Goal: Book appointment/travel/reservation

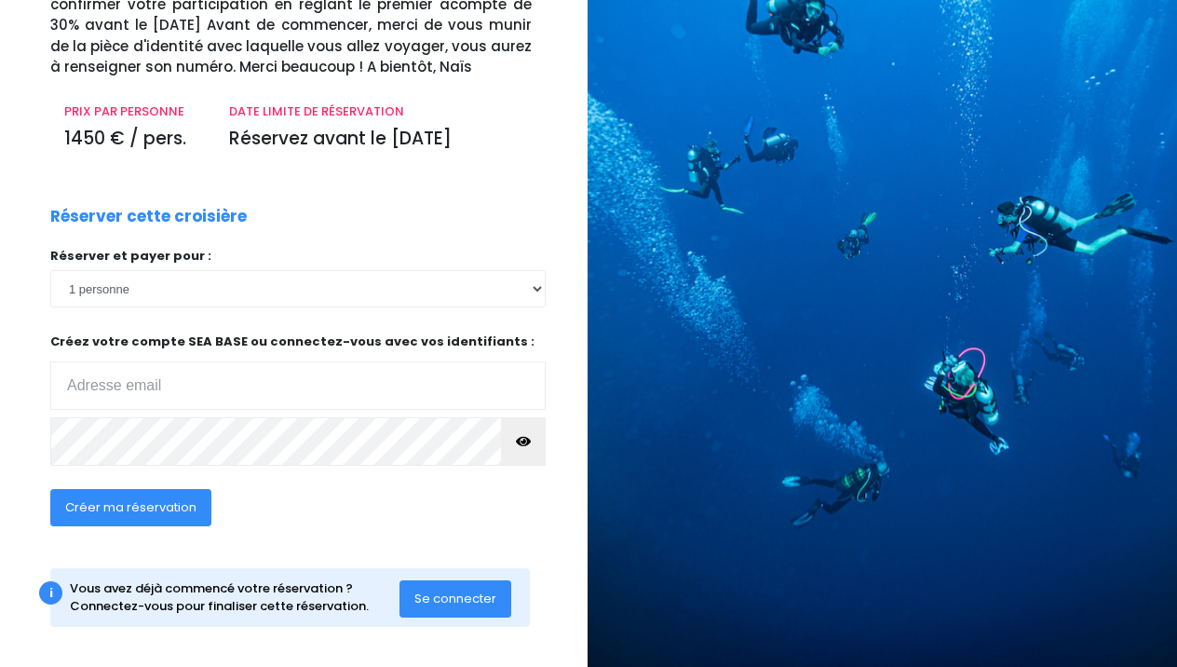
scroll to position [190, 1]
click at [269, 389] on input "email" at bounding box center [297, 386] width 495 height 48
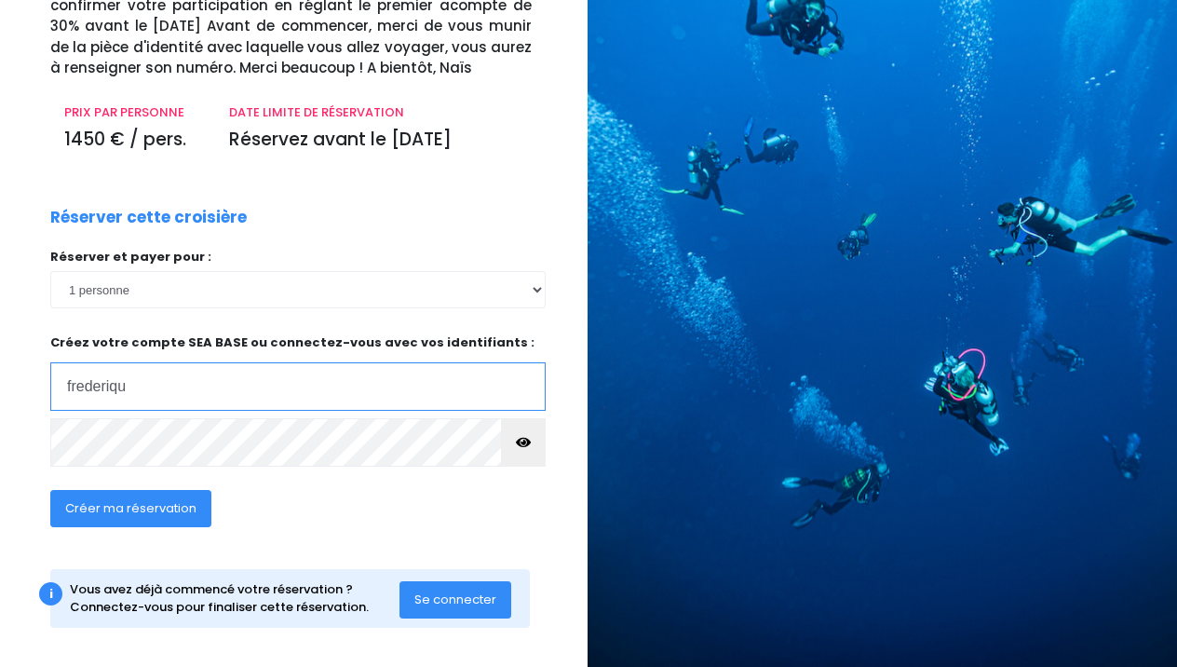
type input "frederiquemarty@gmail.com"
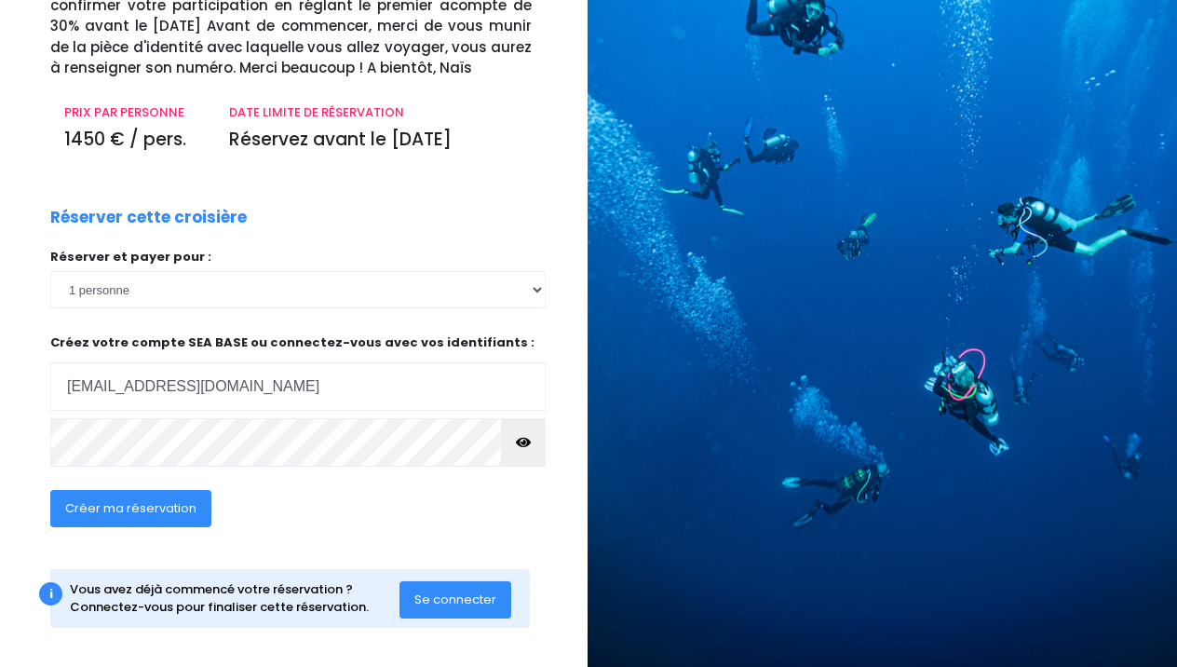
click at [521, 442] on icon "button" at bounding box center [523, 442] width 15 height 0
click at [134, 499] on span "Créer ma réservation" at bounding box center [130, 508] width 131 height 18
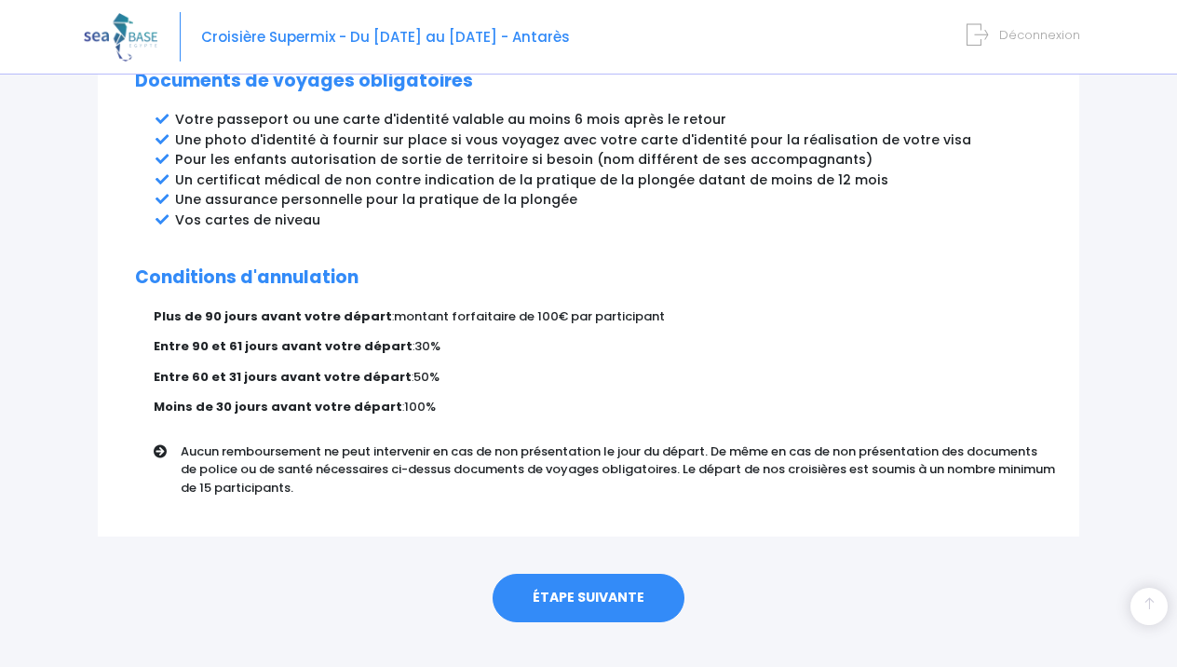
scroll to position [1063, 0]
click at [572, 574] on link "ÉTAPE SUIVANTE" at bounding box center [588, 598] width 192 height 48
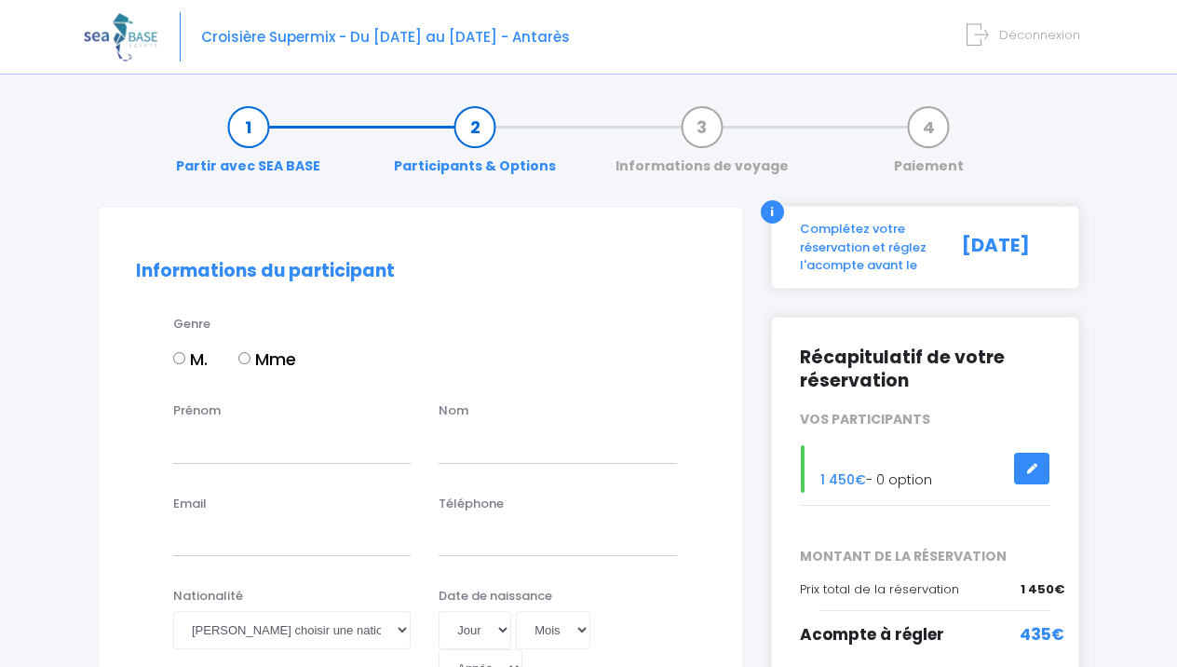
click at [246, 355] on input "Mme" at bounding box center [244, 358] width 12 height 12
radio input "true"
type input "f"
type input "Frederique"
type input "Marty"
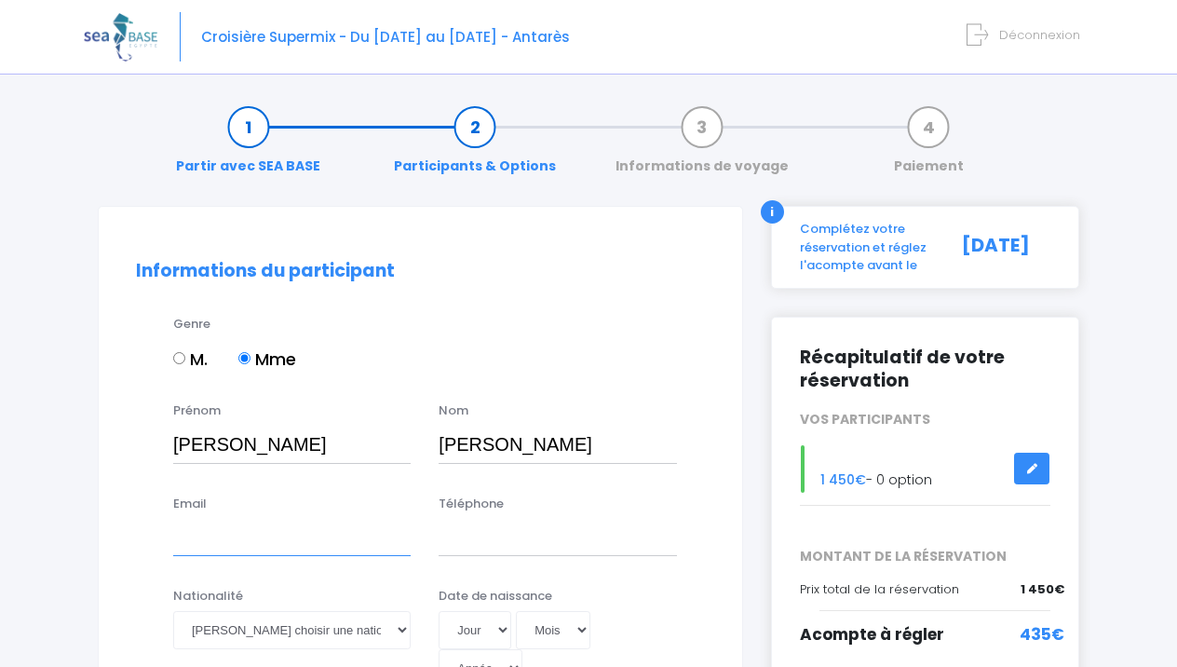
type input "frederiquemarty@gmail.com"
type input "0475599840"
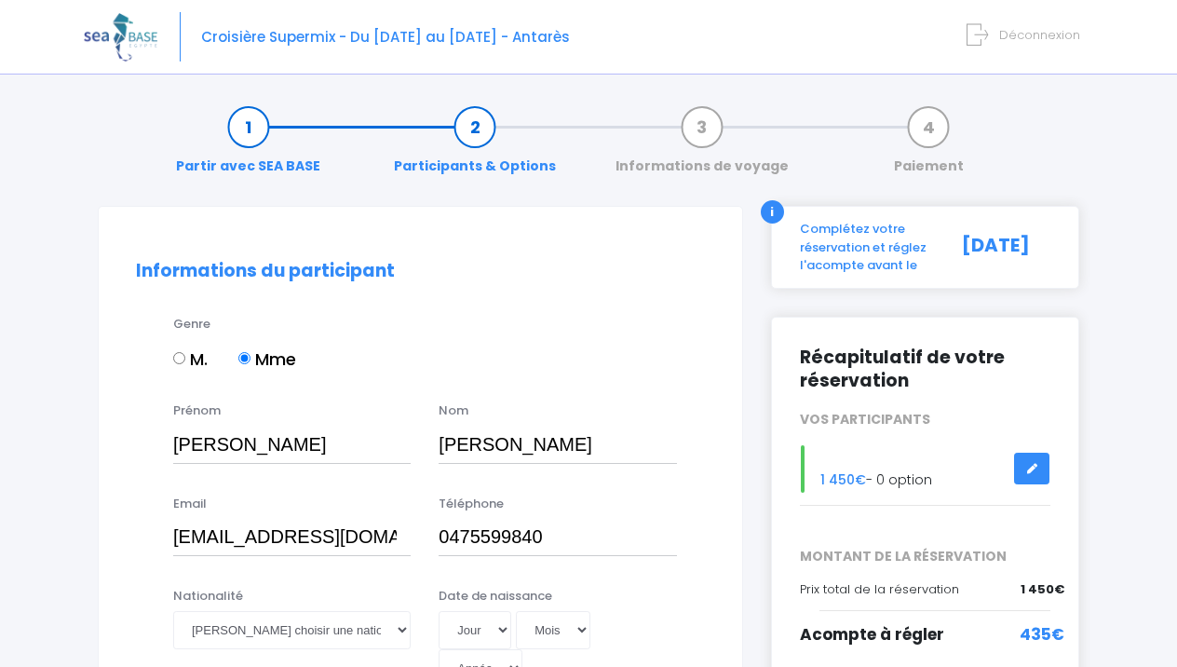
type input "Marty"
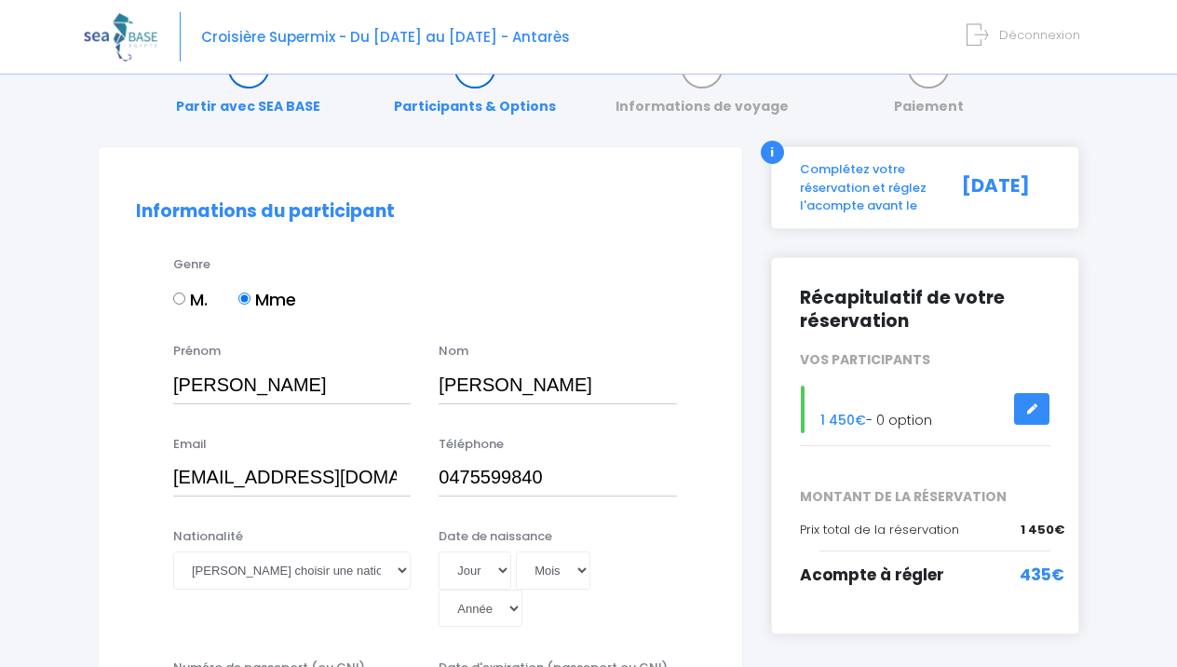
scroll to position [62, 0]
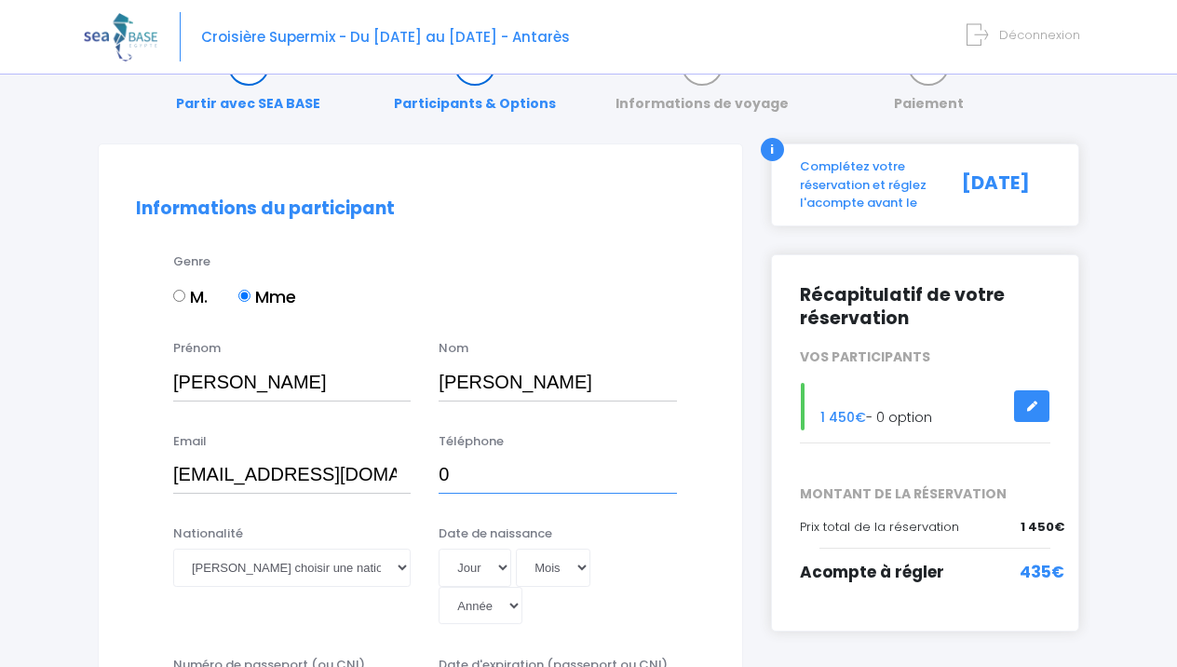
type input "0750141844"
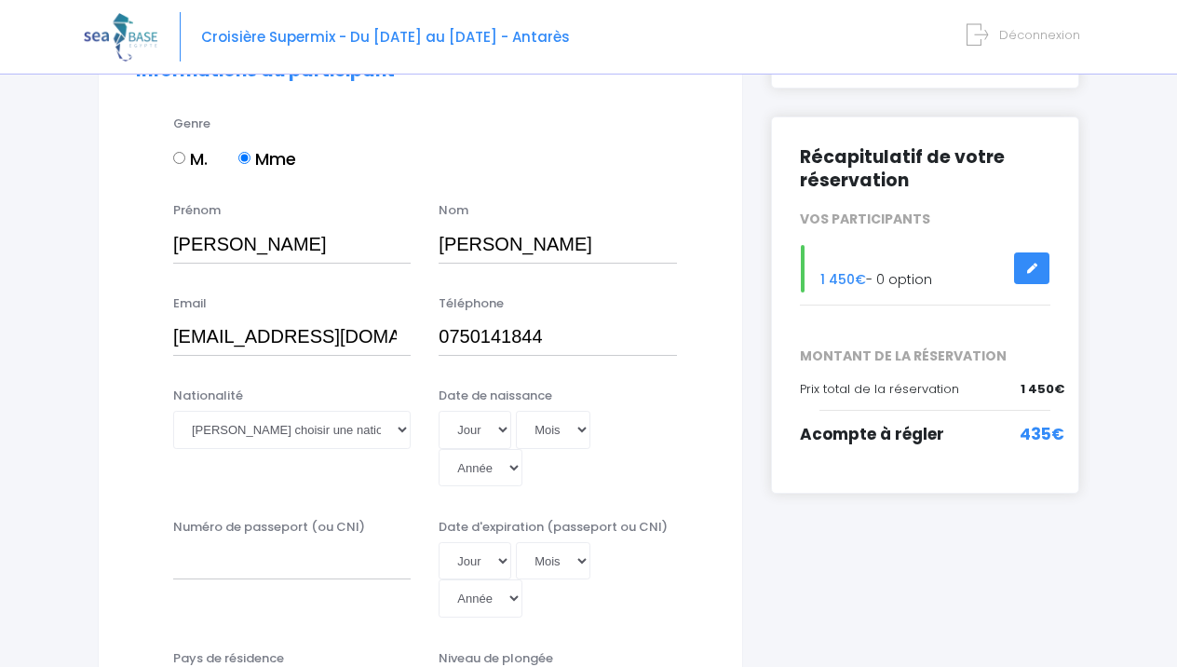
scroll to position [203, 0]
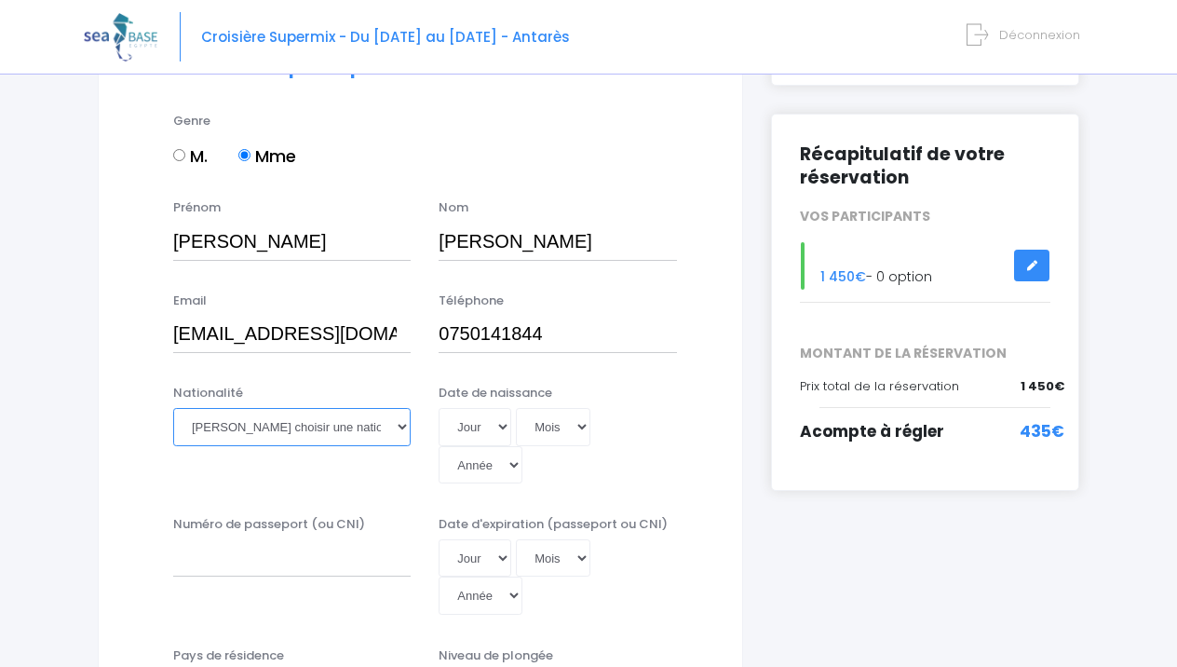
select select "Française"
select select "15"
select select "03"
select select "1969"
type input "1969-03-15"
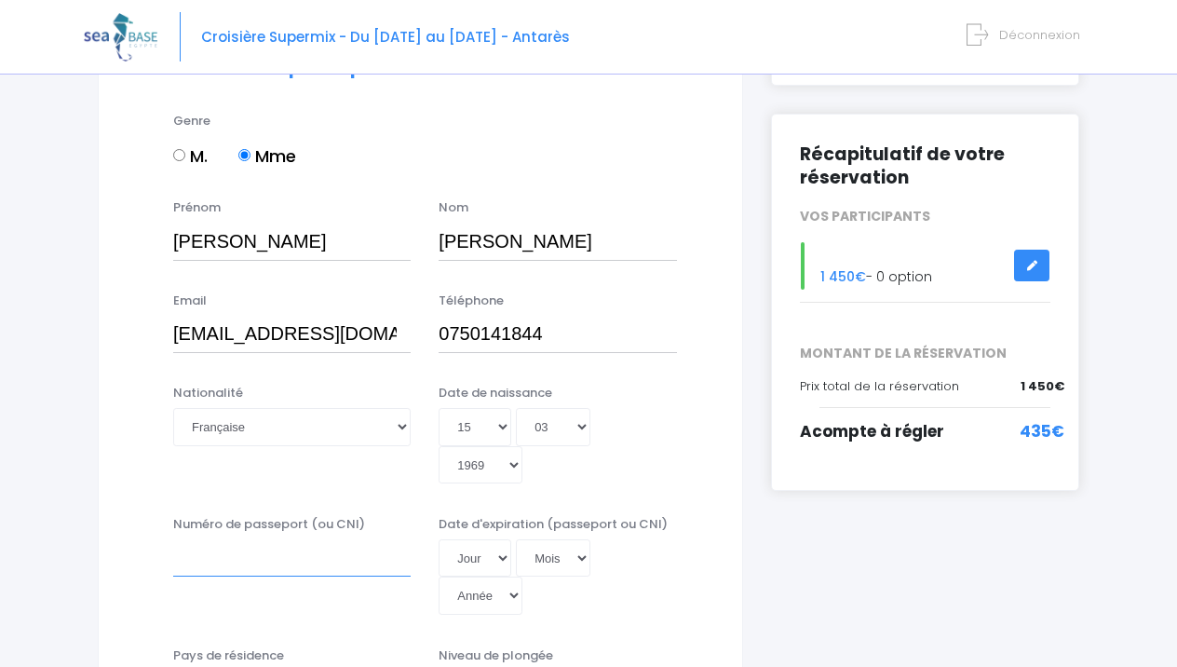
click at [347, 539] on input "Numéro de passeport (ou CNI)" at bounding box center [291, 557] width 237 height 37
type input "231K36443"
select select "19"
select select "09"
select select "2033"
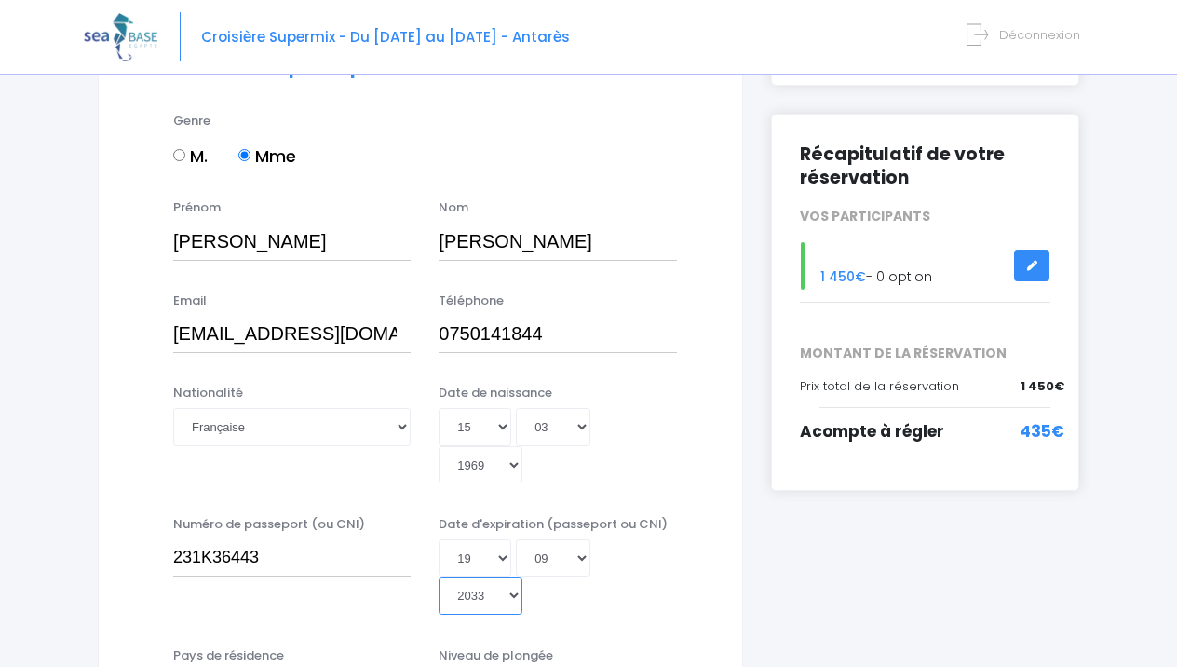
type input "2033-09-19"
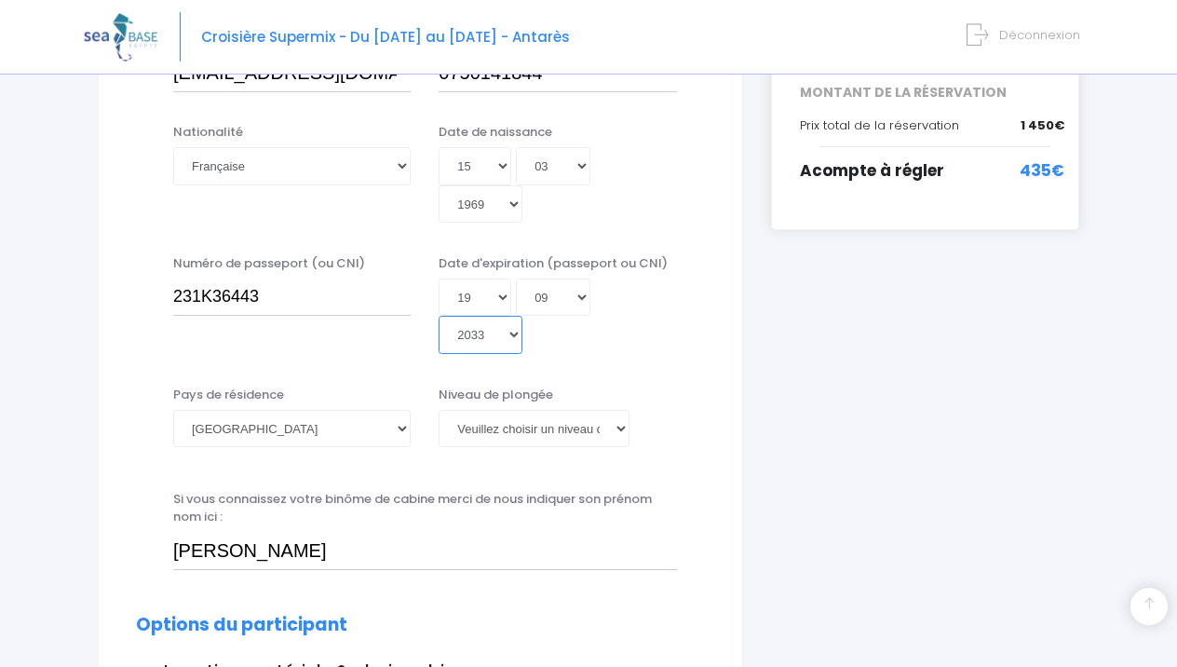
scroll to position [467, 0]
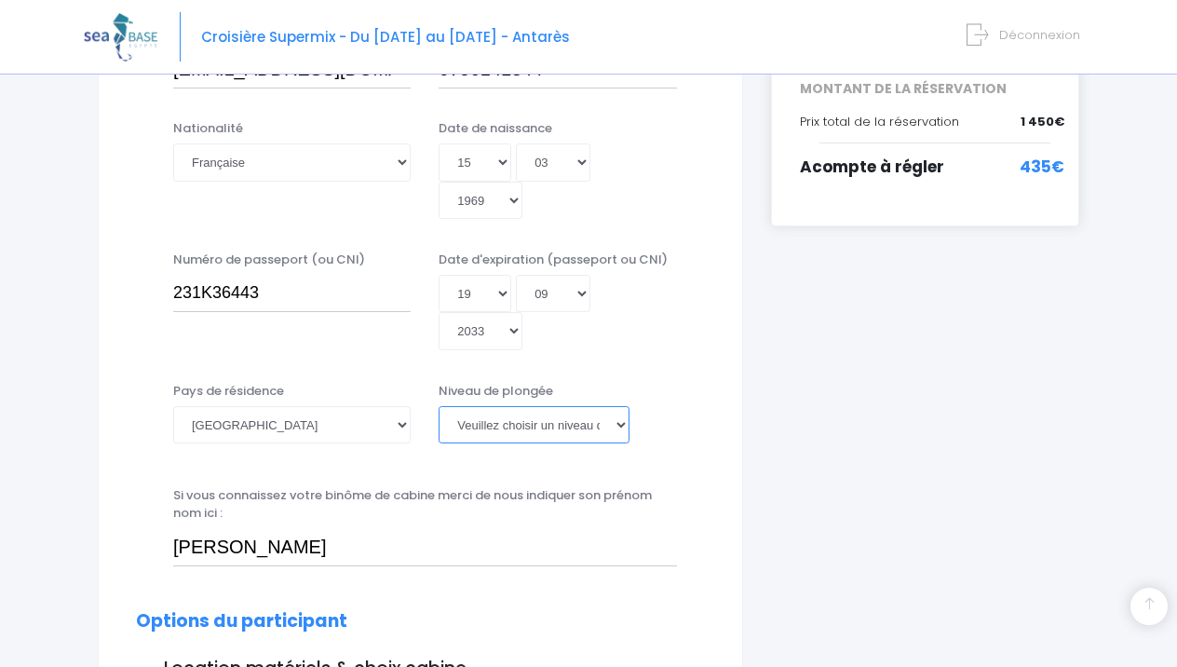
select select "N3"
type input "M"
type input "m"
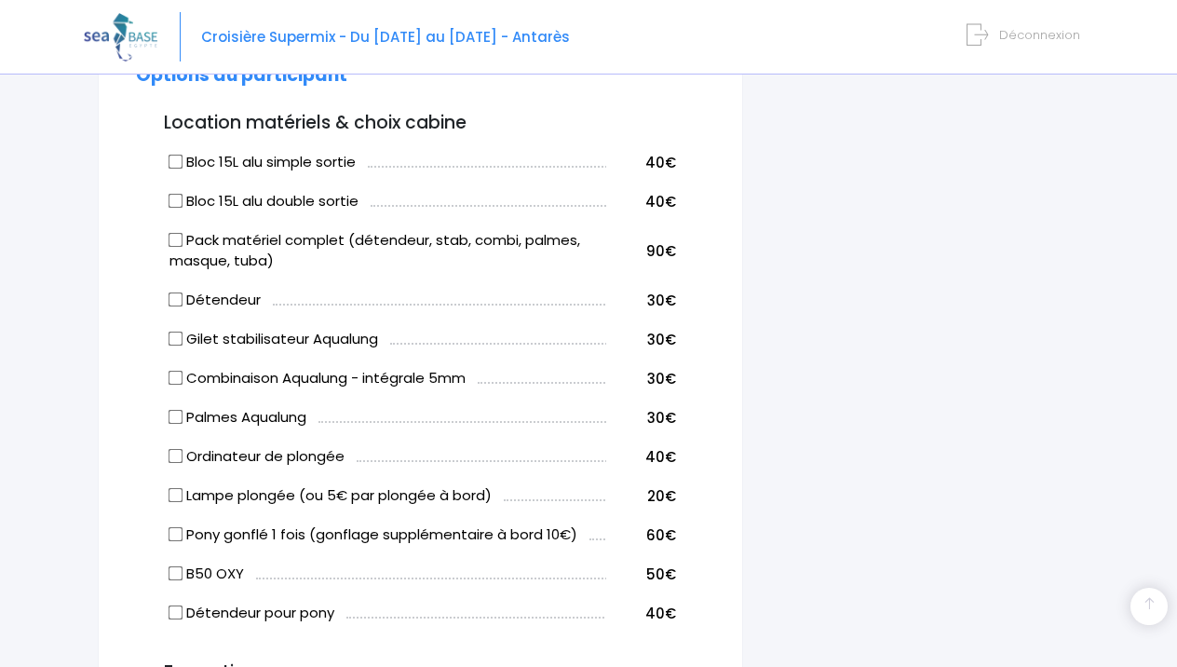
scroll to position [1019, 0]
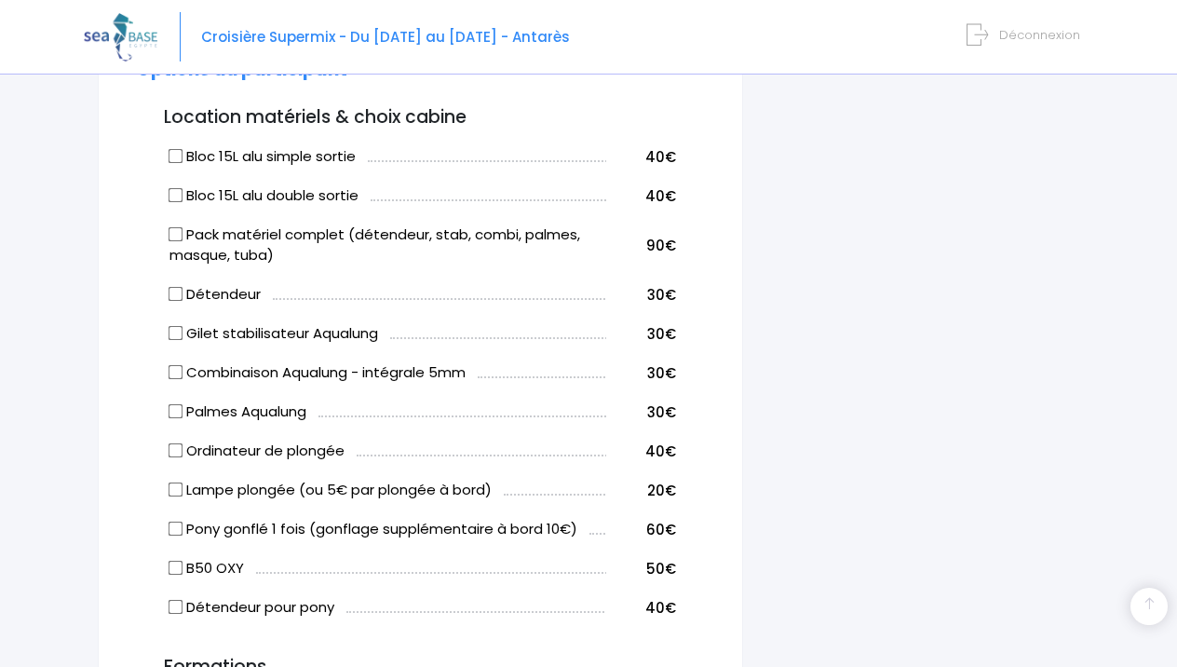
type input "Mélanie FILIPETTI"
click at [178, 326] on input "Gilet stabilisateur Aqualung" at bounding box center [175, 333] width 15 height 15
checkbox input "true"
click at [176, 404] on input "Palmes Aqualung" at bounding box center [175, 411] width 15 height 15
click at [174, 404] on input "Palmes Aqualung" at bounding box center [175, 411] width 15 height 15
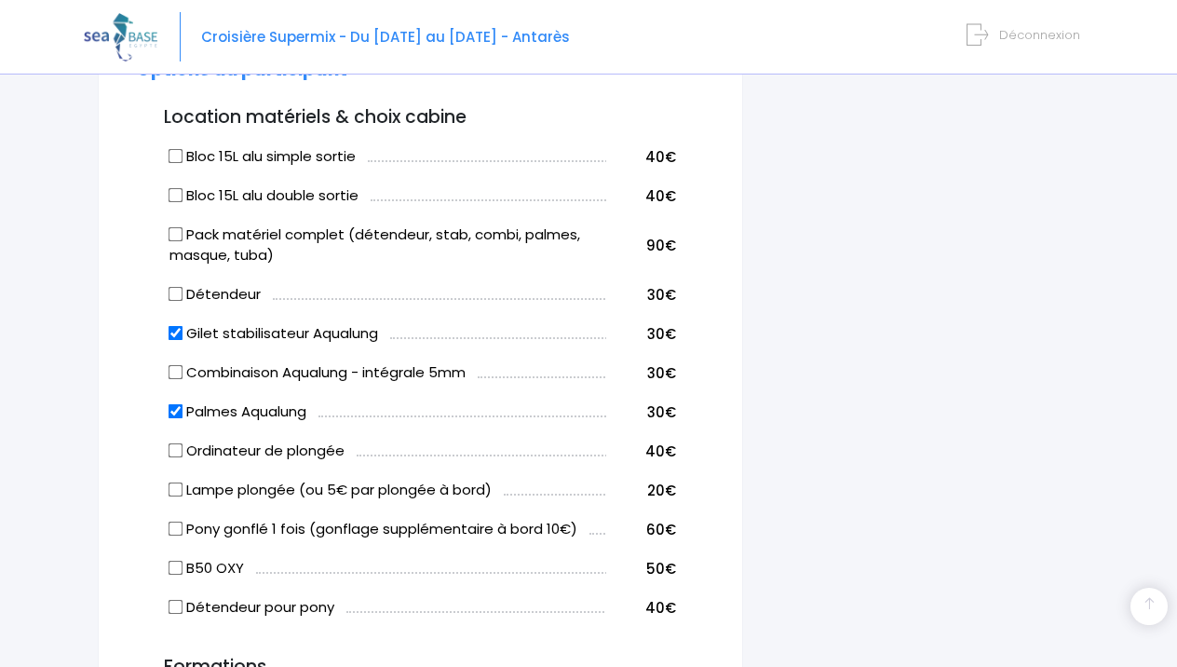
checkbox input "false"
click at [176, 326] on input "Gilet stabilisateur Aqualung" at bounding box center [175, 333] width 15 height 15
checkbox input "false"
click at [176, 226] on input "Pack matériel complet (détendeur, stab, combi, palmes, masque, tuba)" at bounding box center [175, 233] width 15 height 15
checkbox input "true"
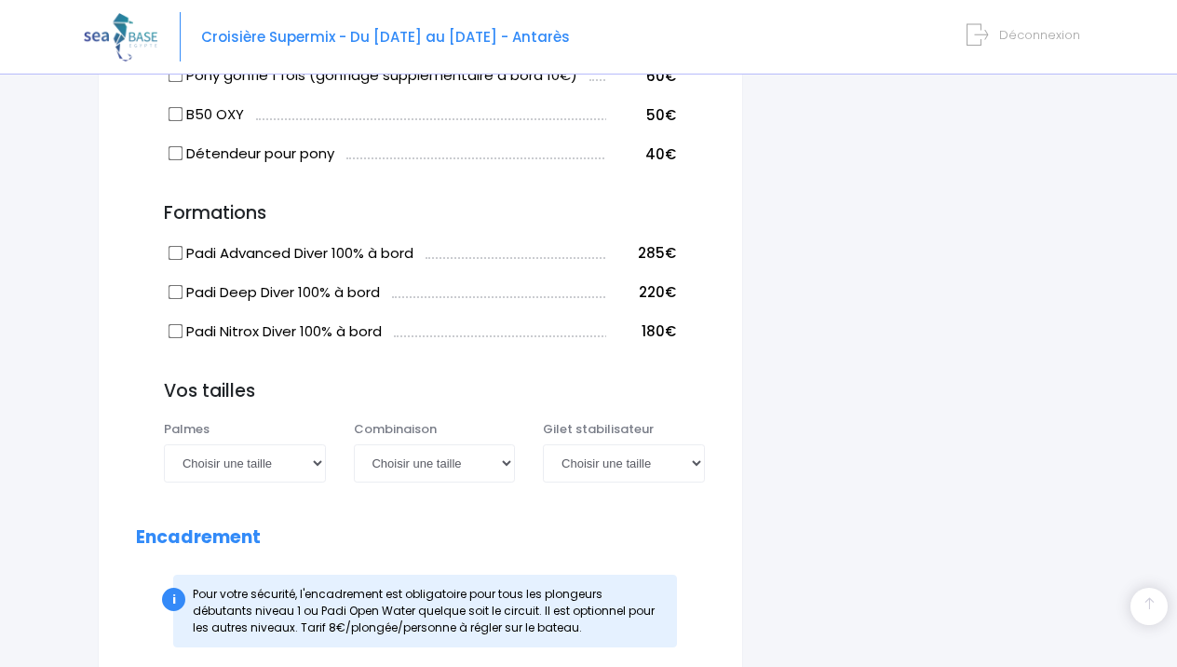
scroll to position [1477, 0]
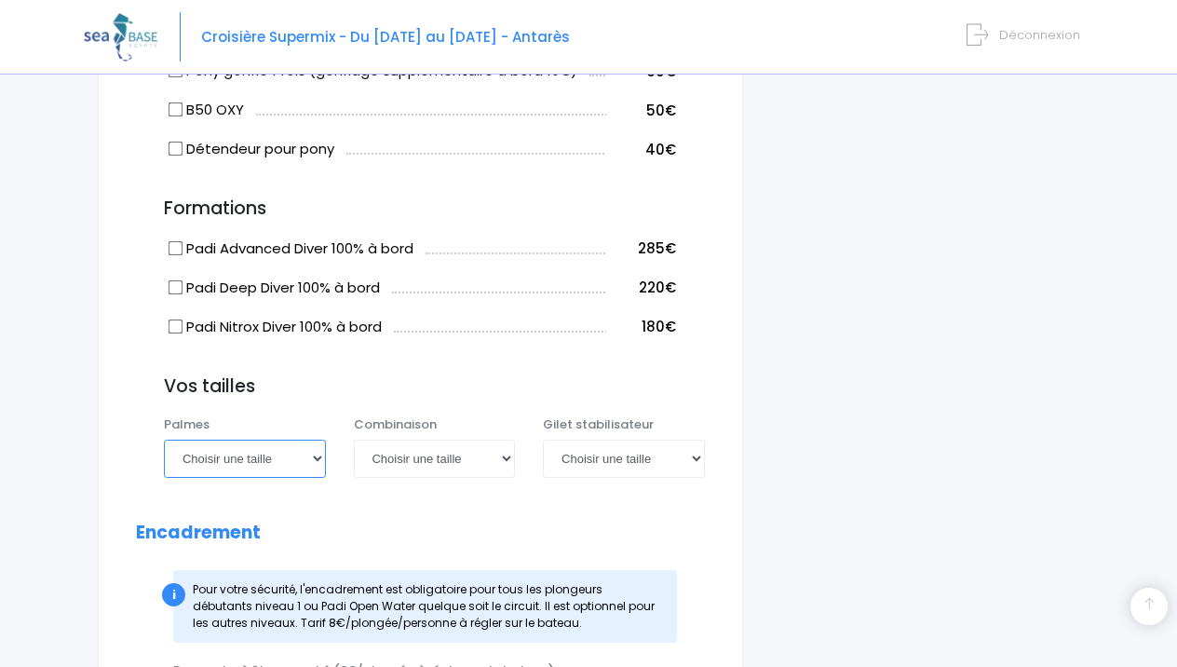
select select "40/41"
select select "XL"
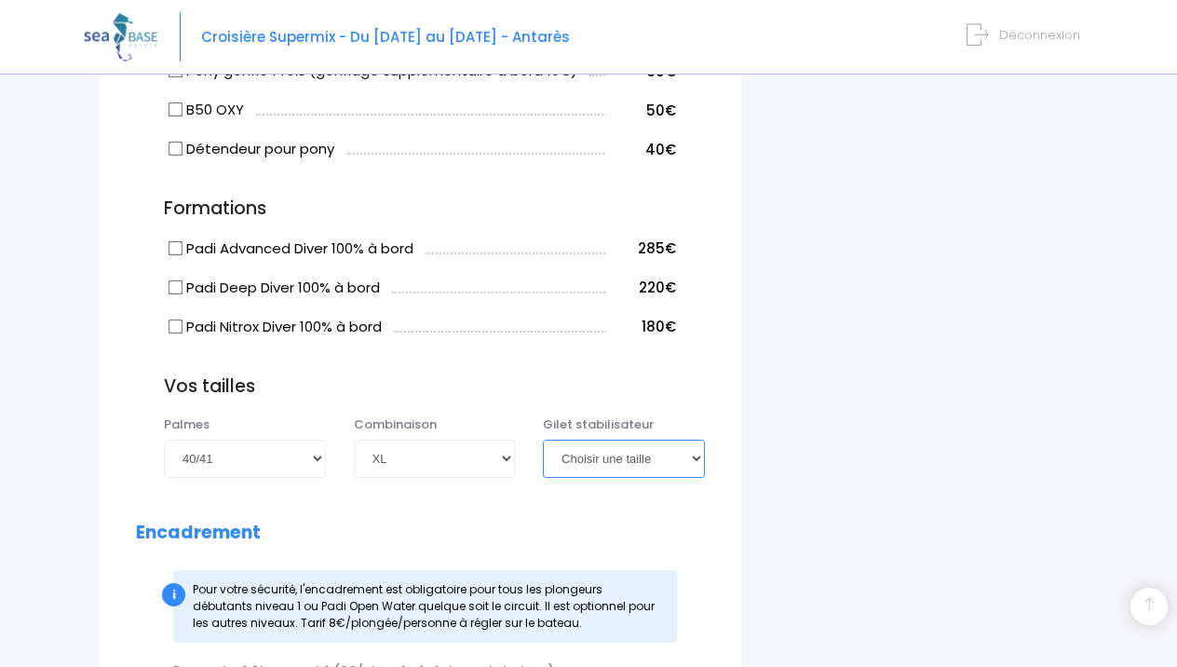
select select "XL"
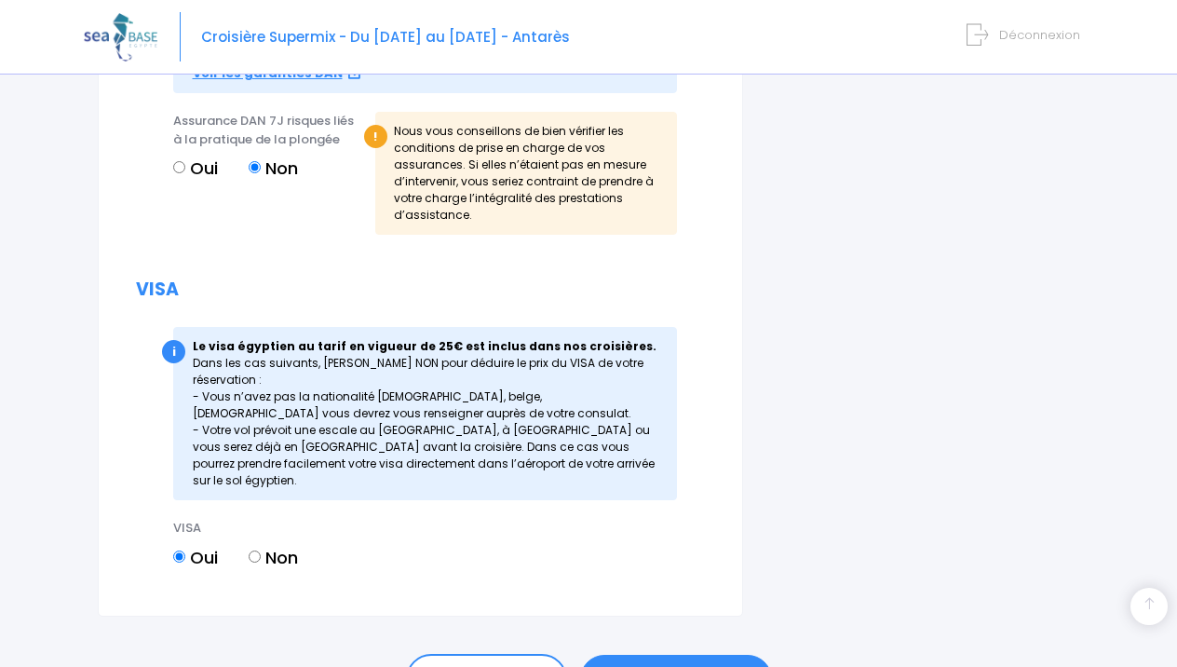
scroll to position [2288, 0]
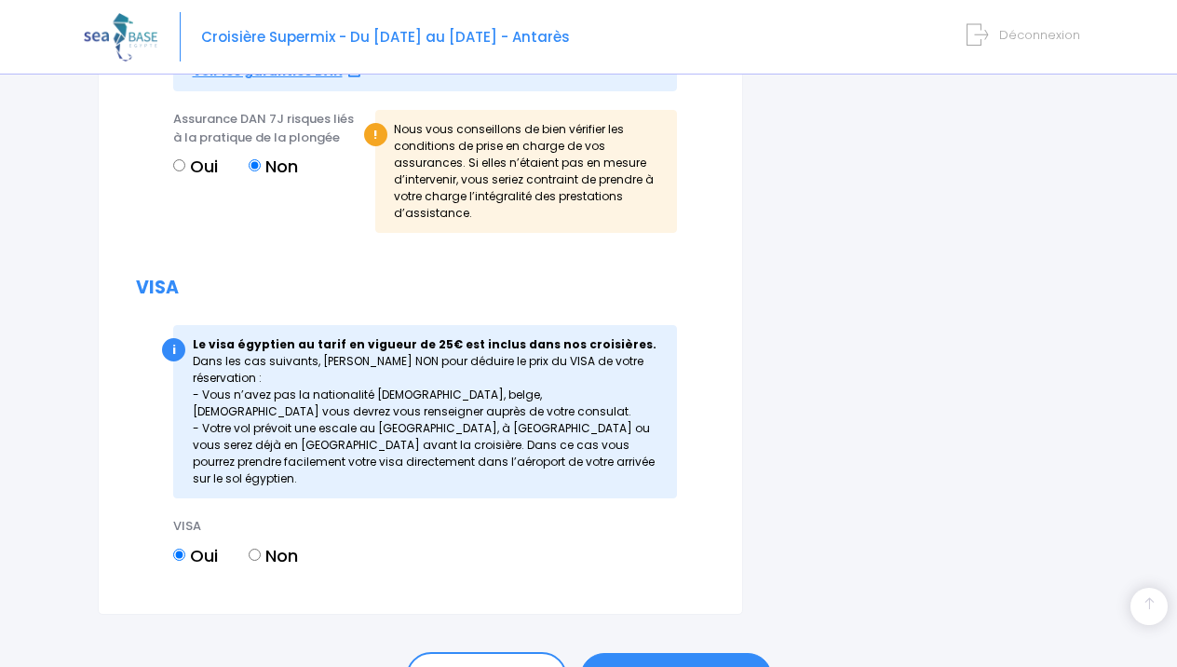
click at [636, 653] on link "ÉTAPE SUIVANTE" at bounding box center [676, 677] width 192 height 48
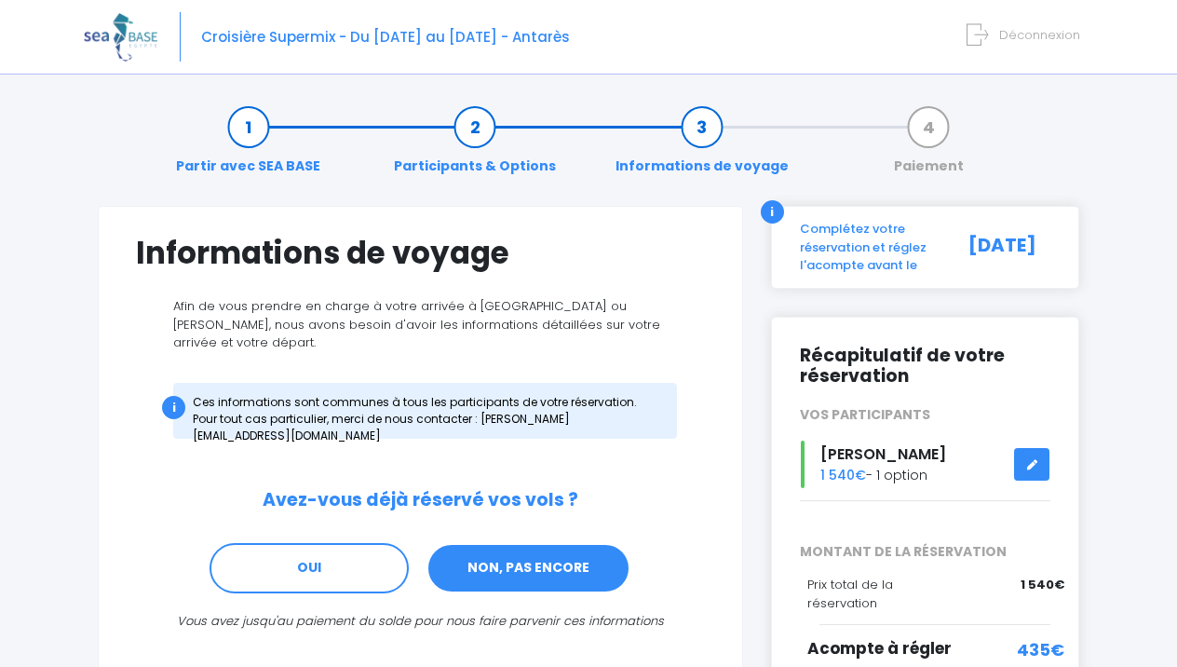
click at [565, 551] on link "NON, PAS ENCORE" at bounding box center [528, 568] width 204 height 50
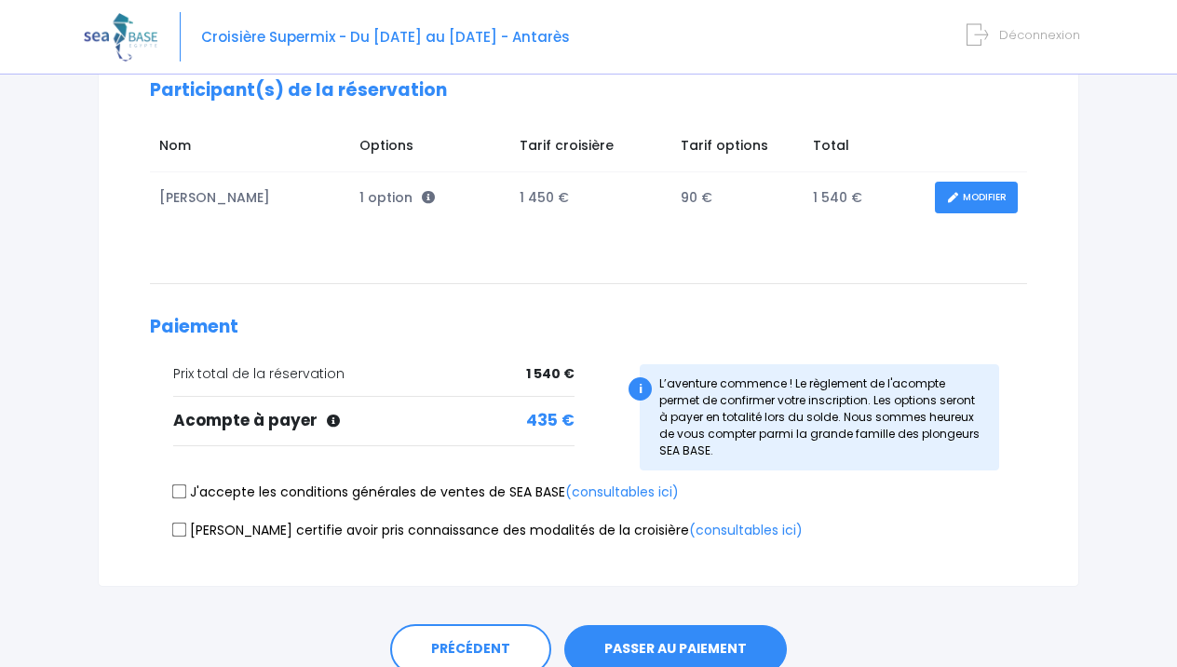
scroll to position [269, 0]
click at [180, 486] on input "J'accepte les conditions générales de ventes de SEA BASE (consultables ici)" at bounding box center [179, 490] width 15 height 15
checkbox input "true"
click at [180, 524] on input "Je certifie avoir pris connaissance des modalités de la croisière (consultables…" at bounding box center [179, 527] width 15 height 15
checkbox input "true"
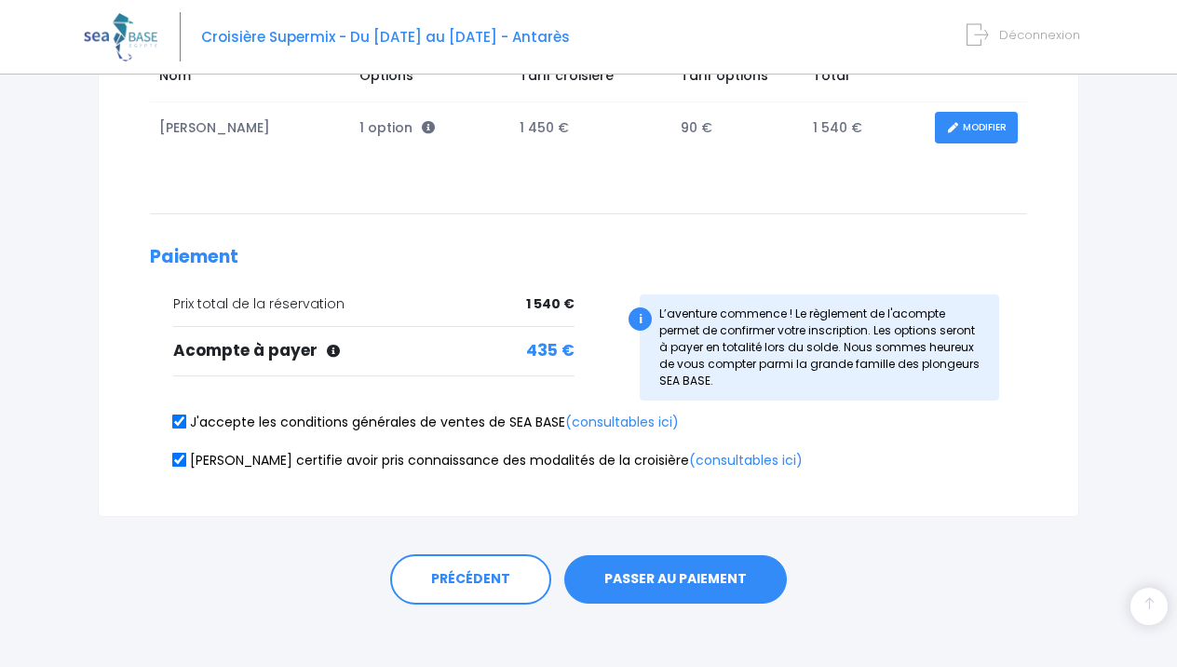
scroll to position [343, 0]
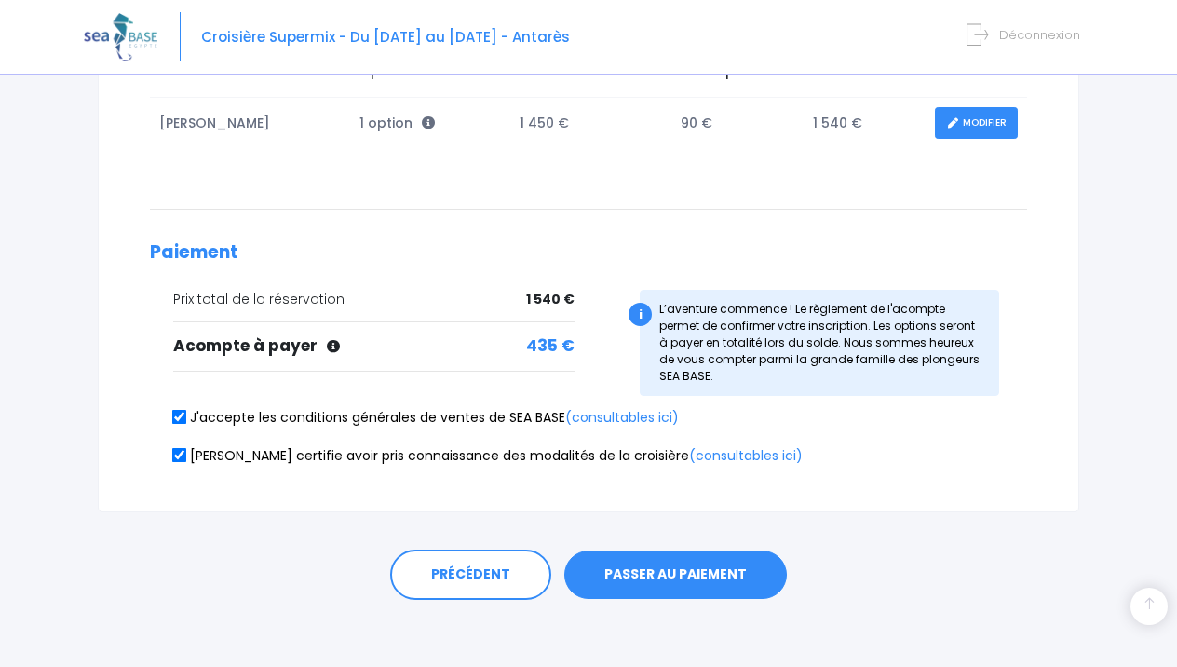
click at [652, 577] on button "PASSER AU PAIEMENT" at bounding box center [675, 574] width 223 height 48
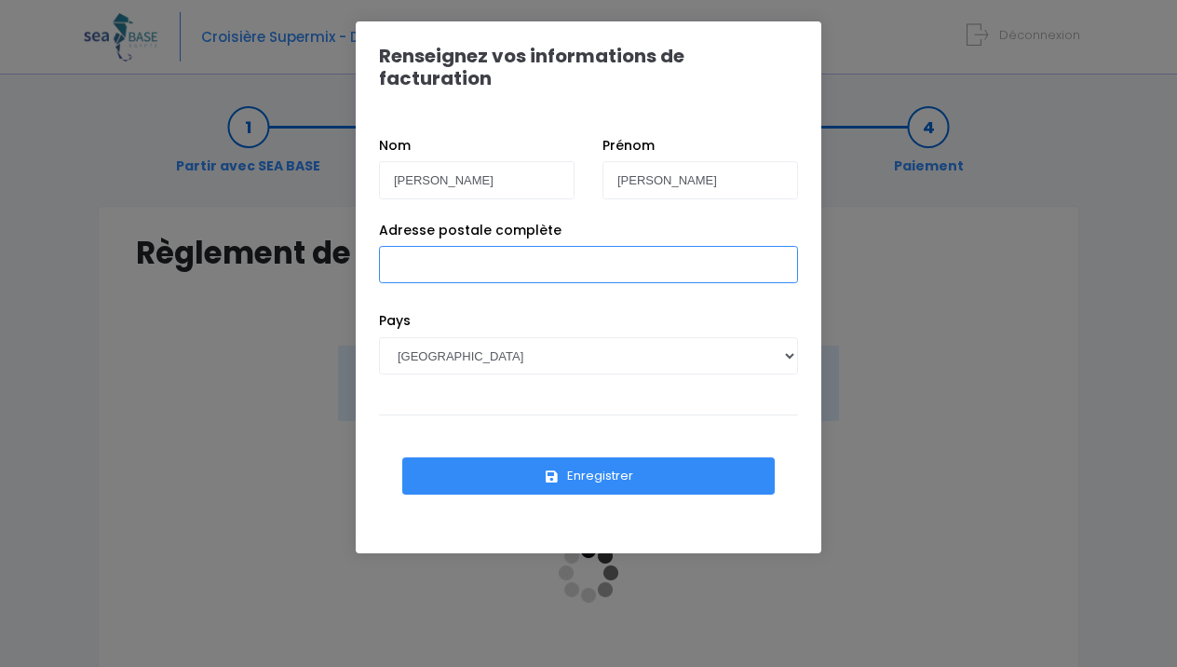
type input """
type input "[STREET_ADDRESS]"
click at [562, 457] on button "Enregistrer" at bounding box center [588, 475] width 372 height 37
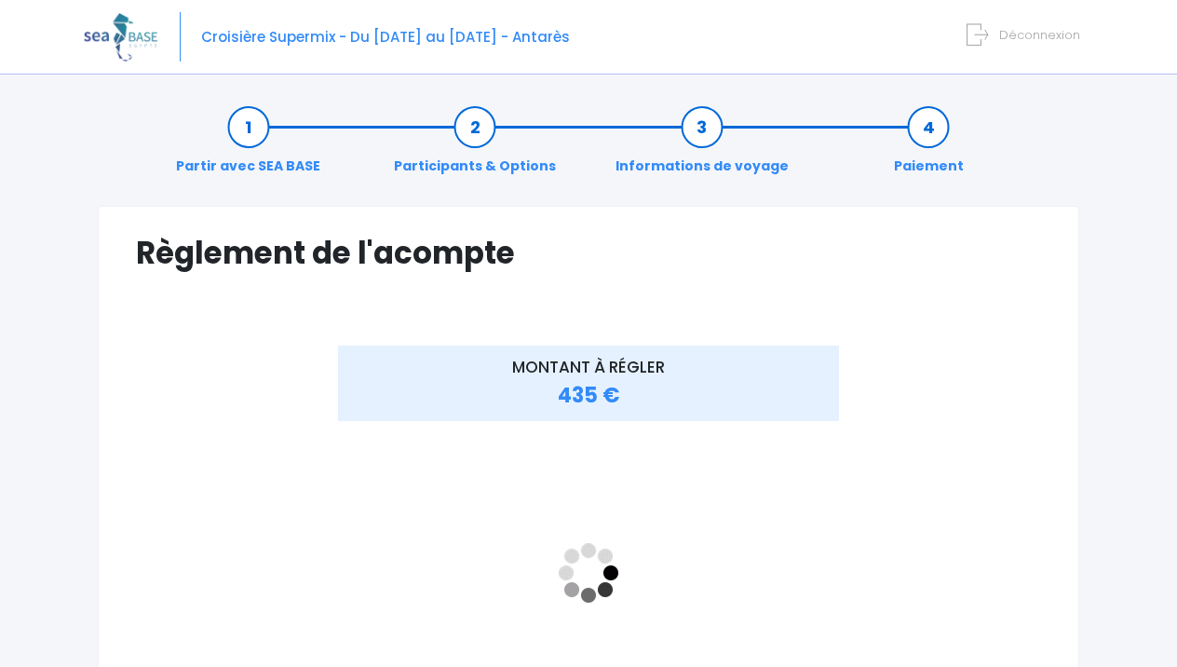
click at [595, 404] on span "435 €" at bounding box center [589, 395] width 62 height 29
click at [594, 376] on span "MONTANT À RÉGLER" at bounding box center [588, 367] width 153 height 22
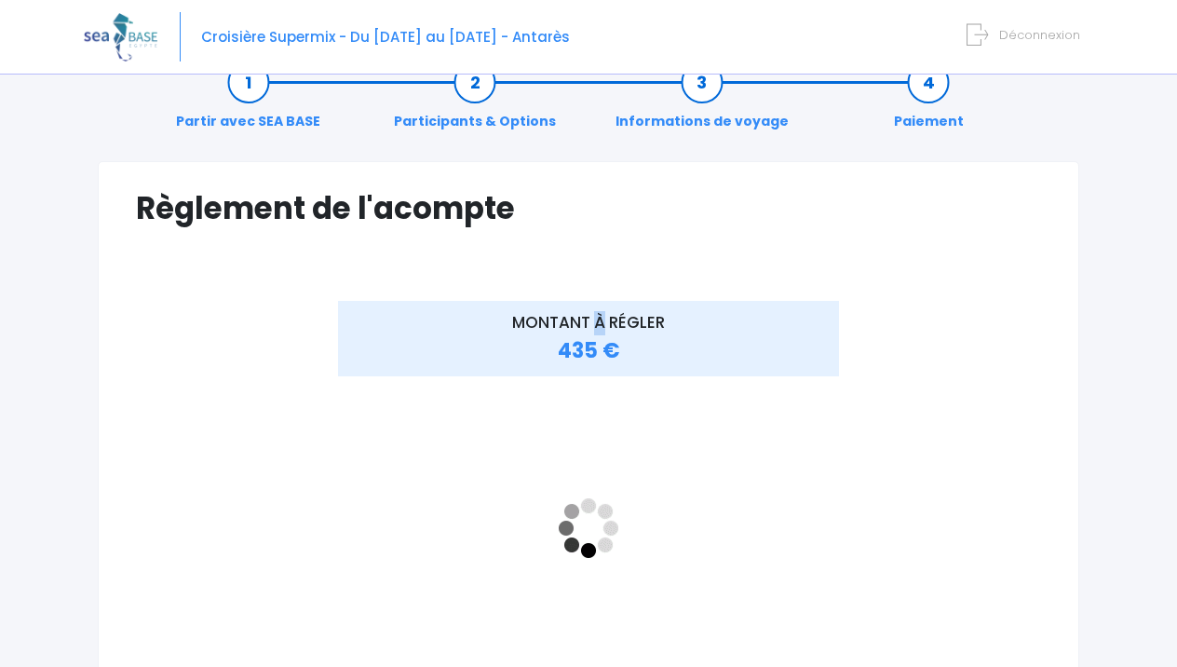
scroll to position [17, 0]
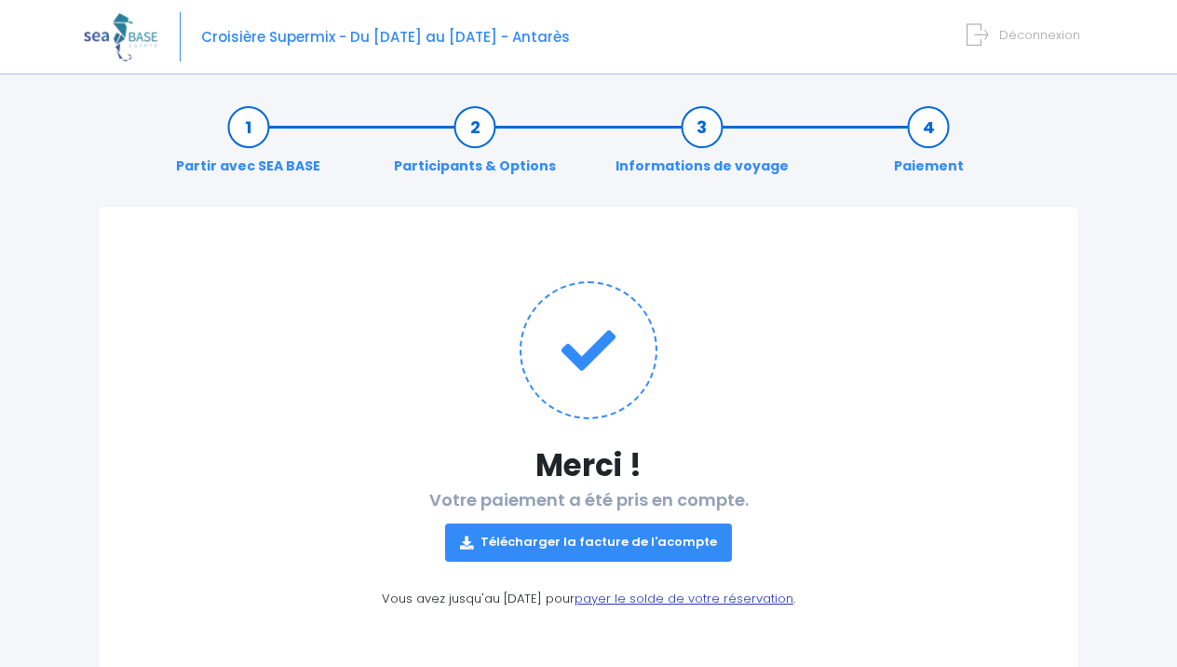
click at [644, 597] on link "payer le solde de votre réservation" at bounding box center [683, 598] width 219 height 18
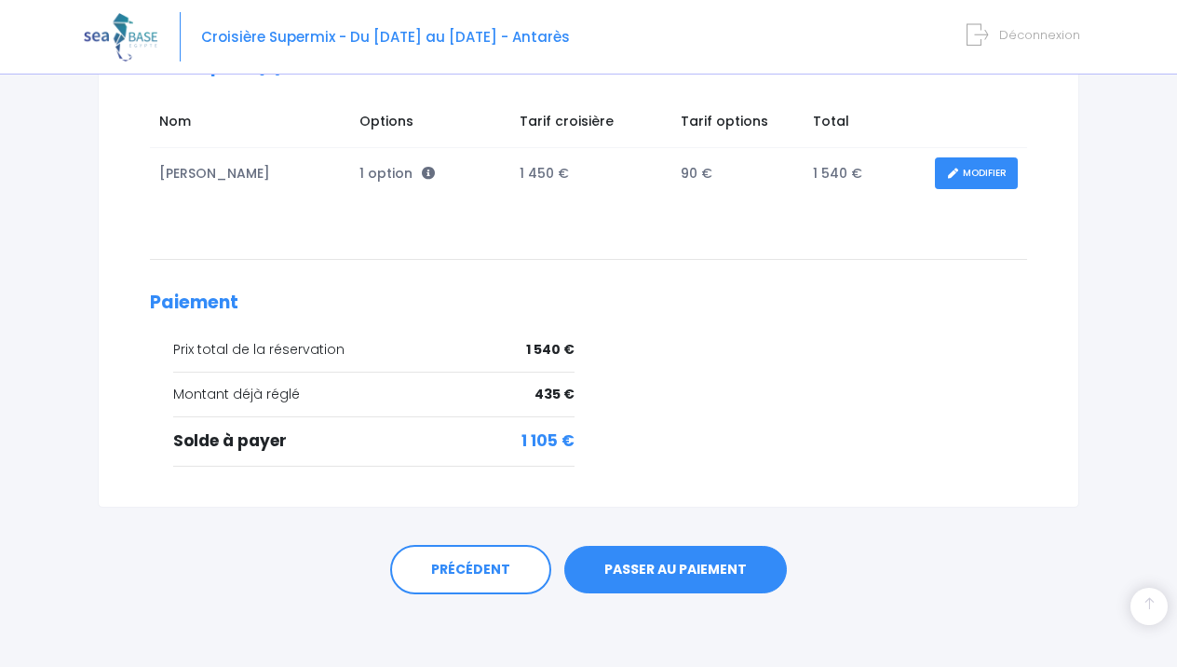
scroll to position [326, 0]
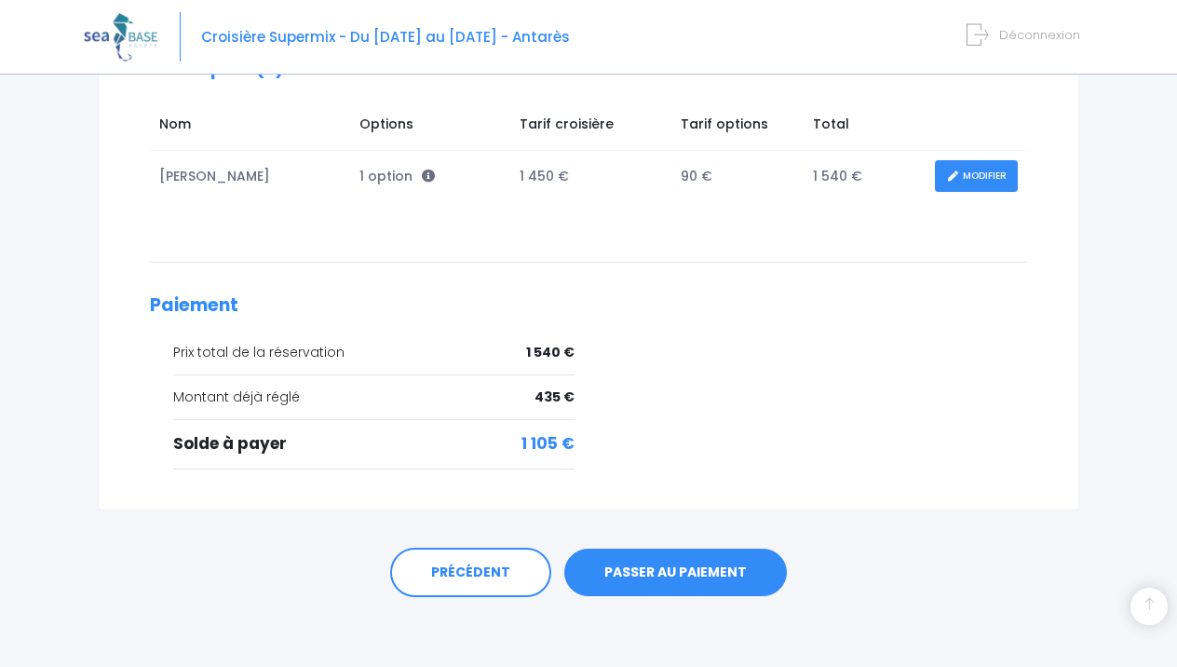
click at [656, 568] on link "PASSER AU PAIEMENT" at bounding box center [675, 572] width 223 height 48
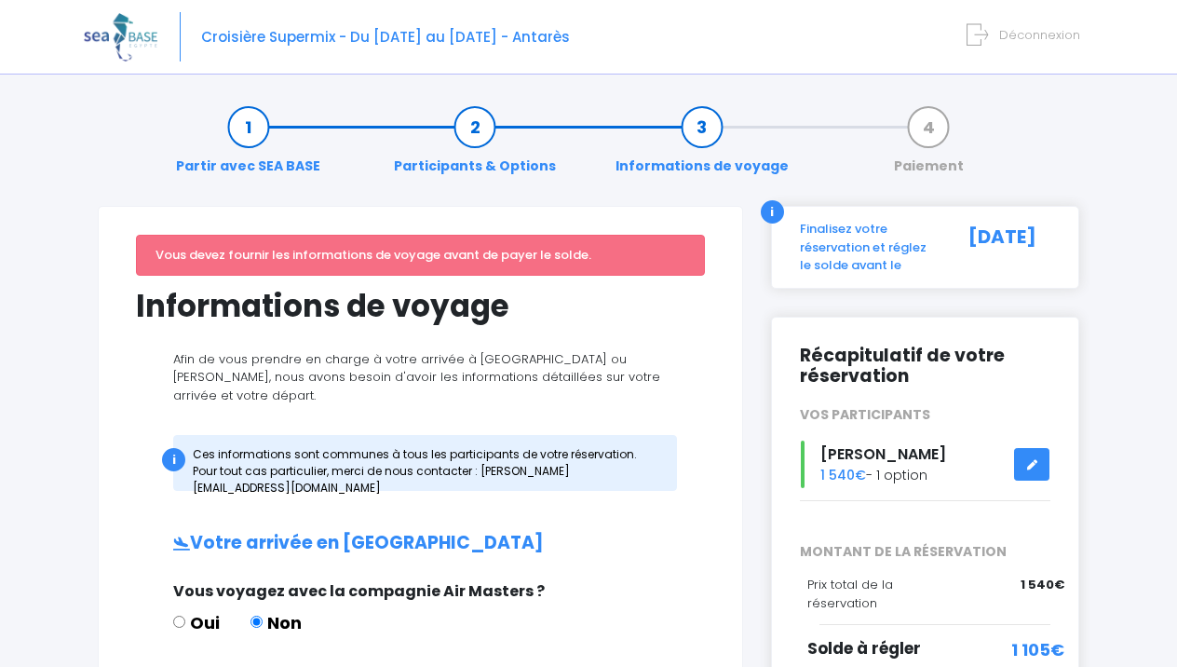
click at [594, 452] on div "i Ces informations sont communes à tous les participants de votre réservation. …" at bounding box center [425, 463] width 504 height 56
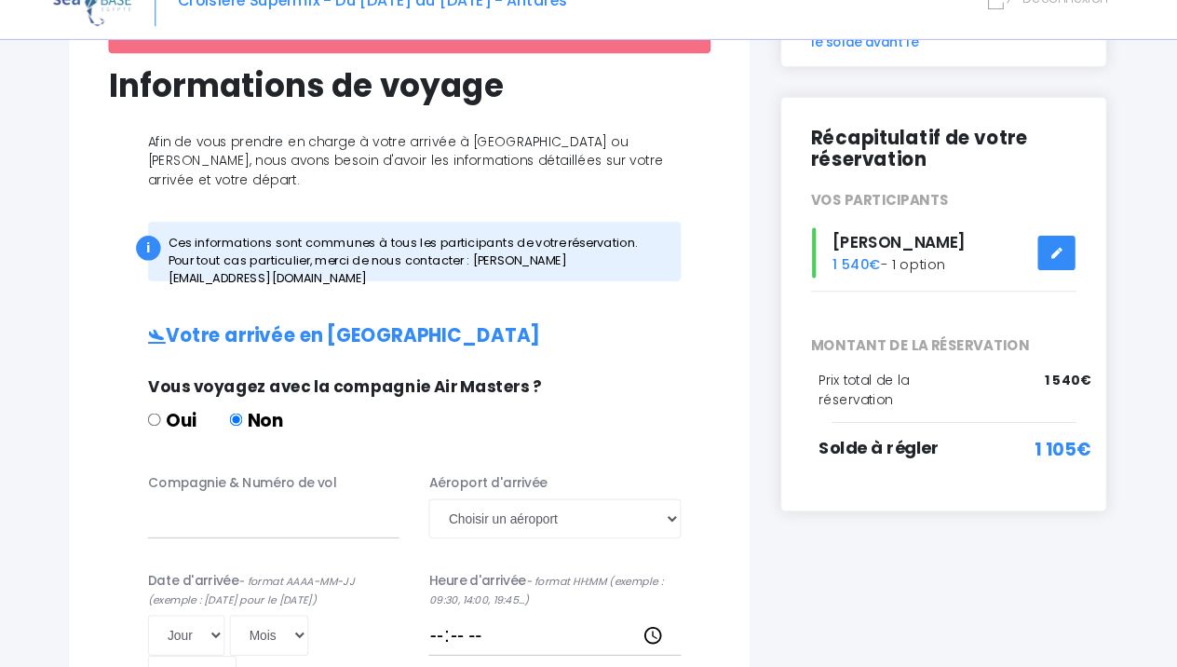
scroll to position [195, 0]
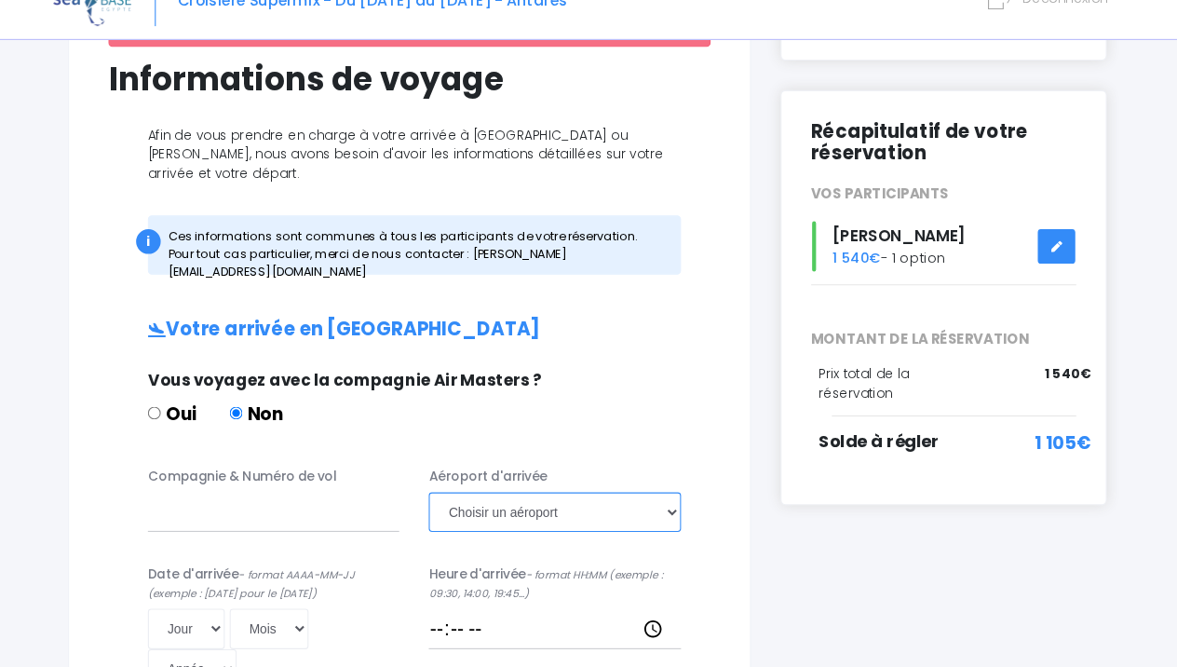
select select "Hurghada"
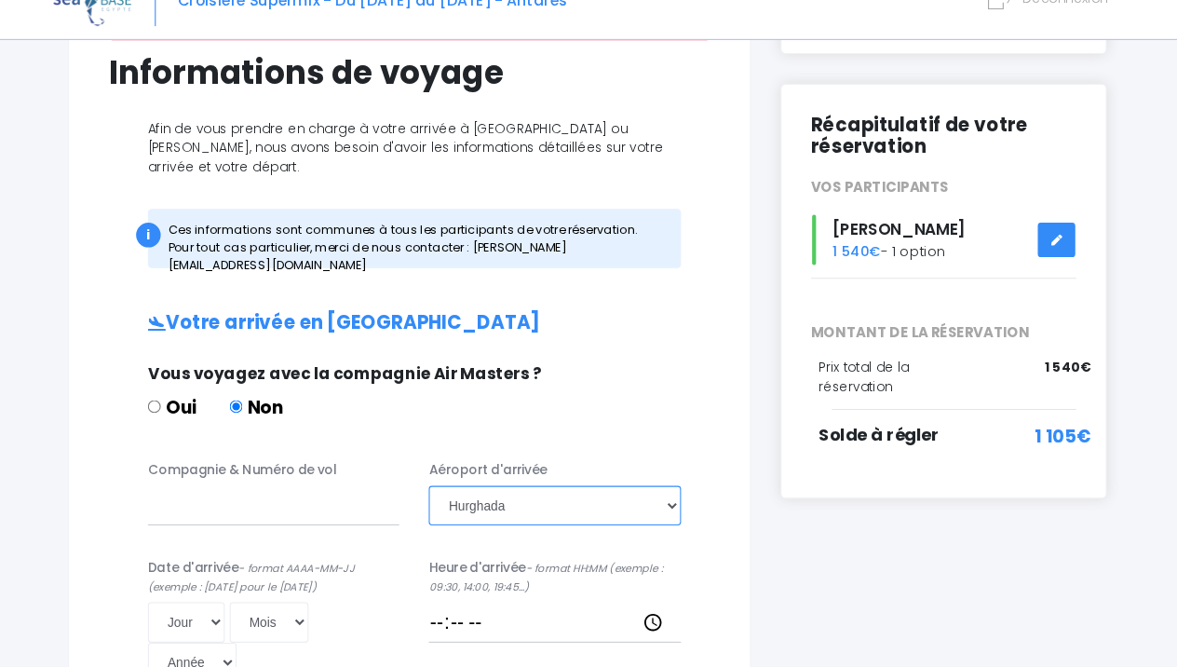
scroll to position [204, 0]
